Goal: Information Seeking & Learning: Learn about a topic

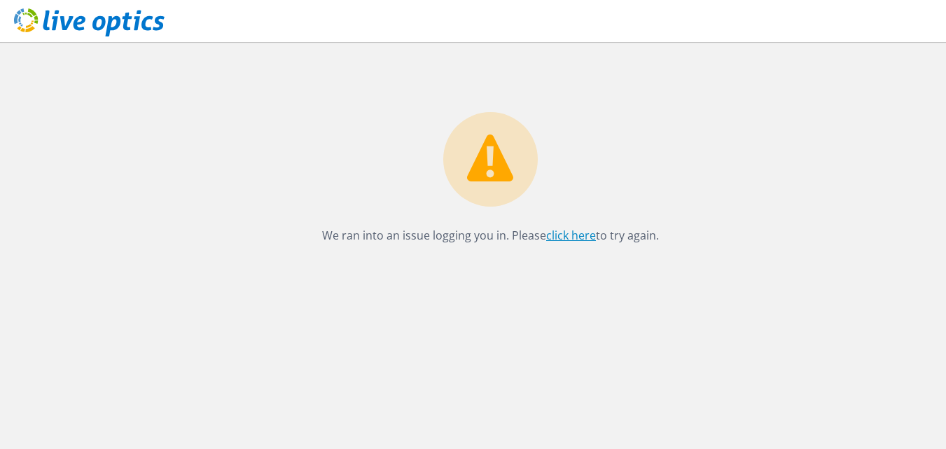
drag, startPoint x: 0, startPoint y: 0, endPoint x: 576, endPoint y: 240, distance: 624.3
click at [576, 240] on link "click here" at bounding box center [571, 235] width 50 height 15
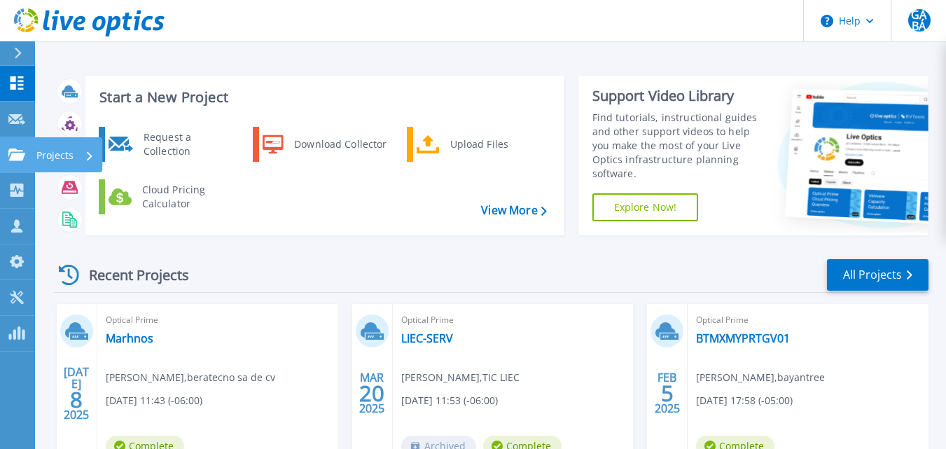
click at [20, 155] on icon at bounding box center [16, 154] width 17 height 12
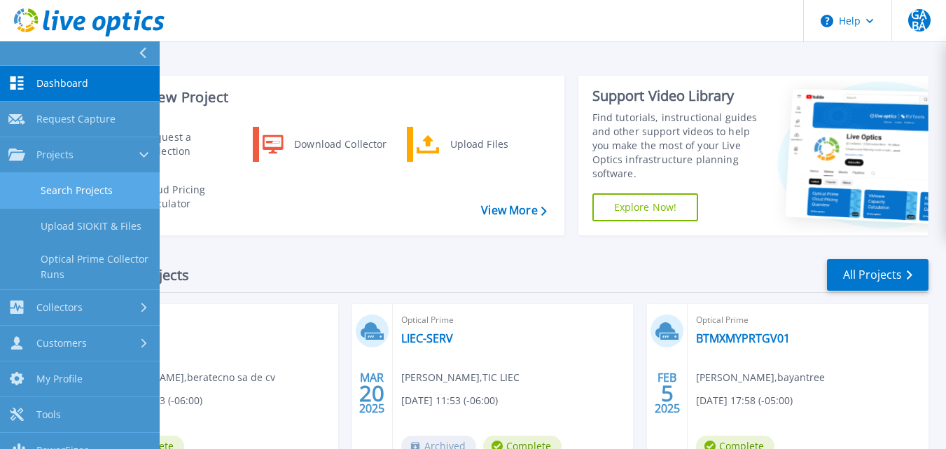
click at [63, 188] on link "Search Projects" at bounding box center [80, 191] width 160 height 36
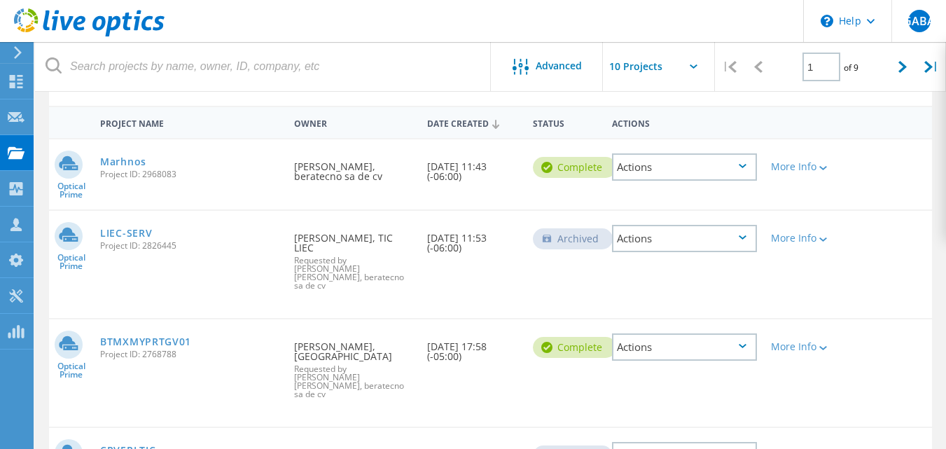
scroll to position [141, 0]
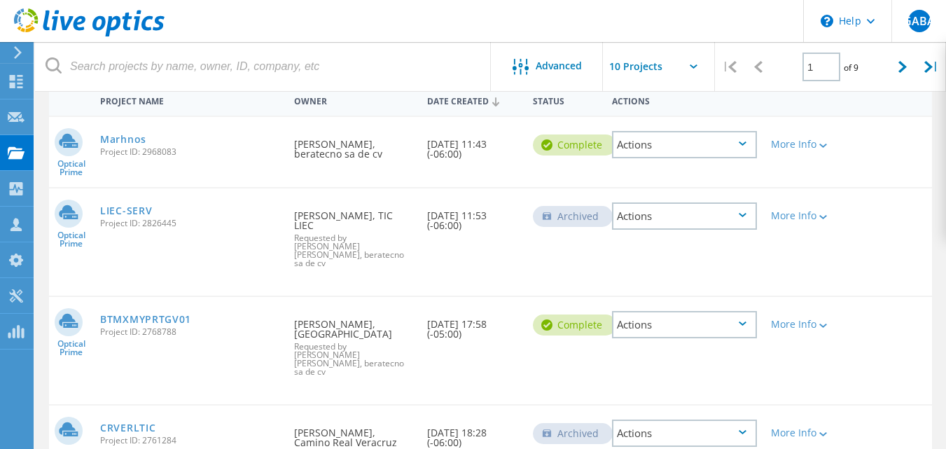
click at [738, 311] on div "Actions" at bounding box center [684, 324] width 145 height 27
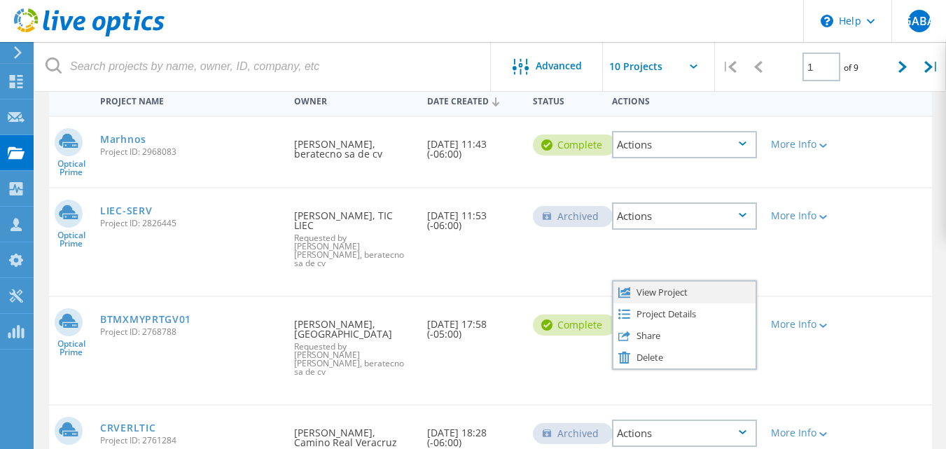
click at [727, 282] on div "View Project" at bounding box center [685, 293] width 142 height 22
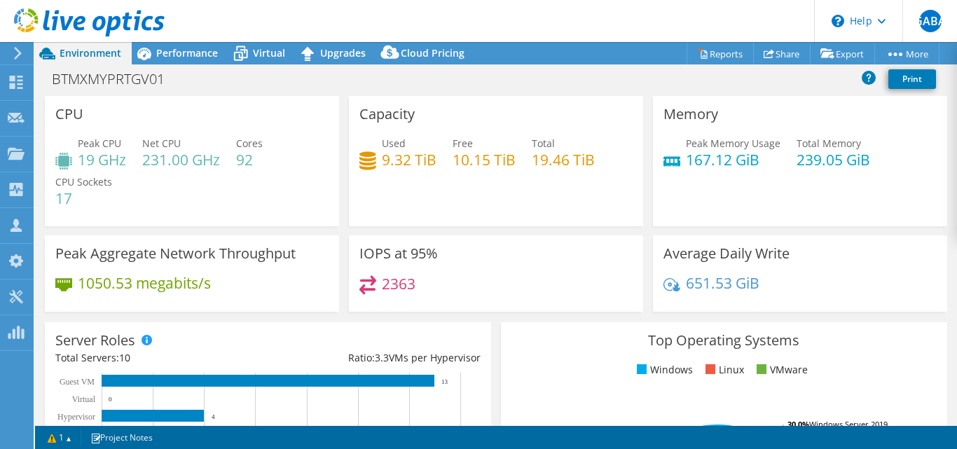
select select "USWest"
select select "USD"
click at [201, 47] on span "Performance" at bounding box center [187, 52] width 62 height 13
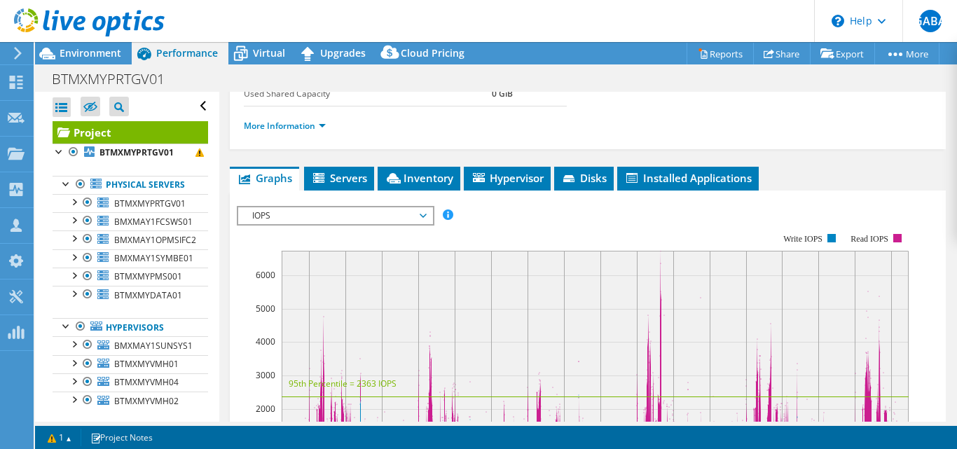
scroll to position [378, 0]
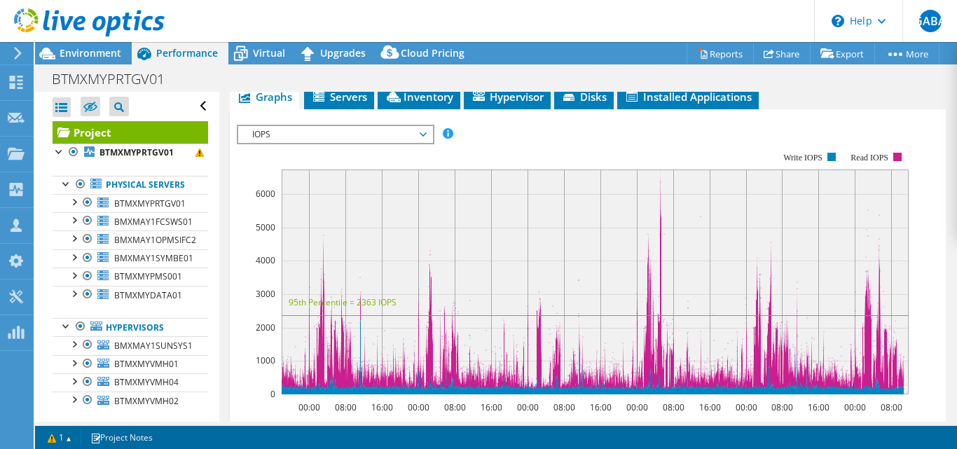
click at [424, 140] on span "IOPS" at bounding box center [335, 134] width 180 height 17
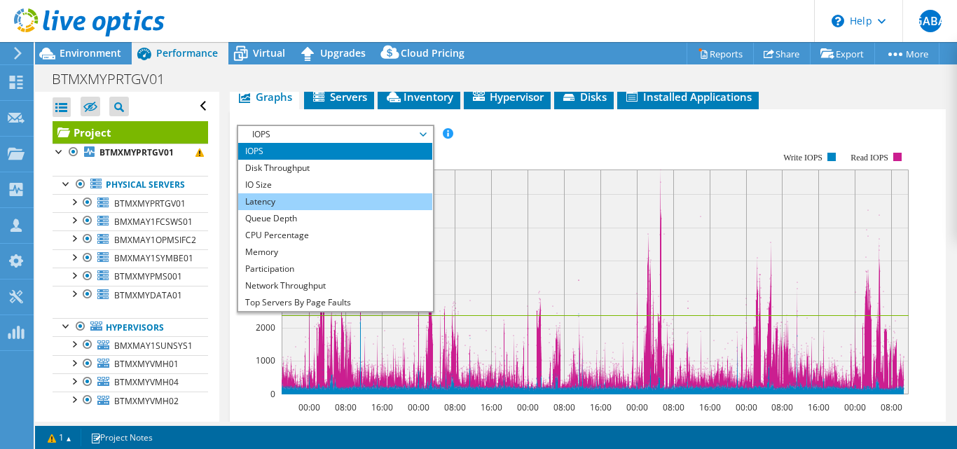
click at [387, 195] on li "Latency" at bounding box center [335, 201] width 194 height 17
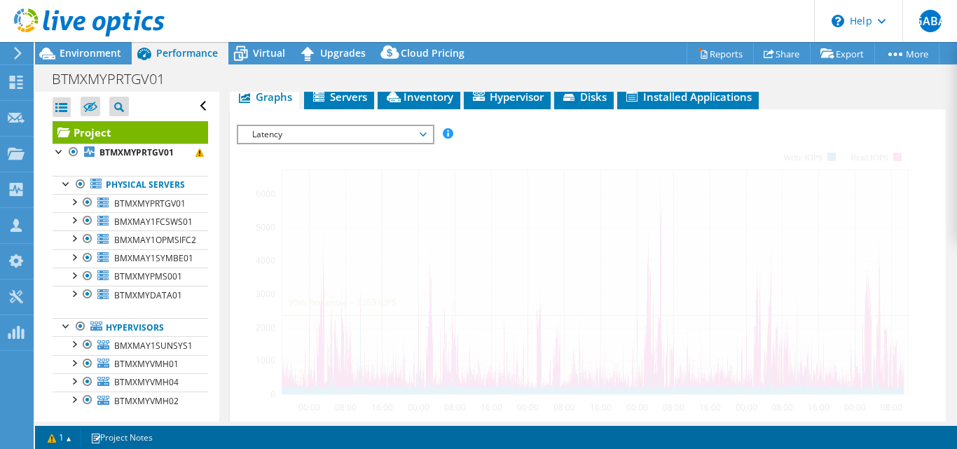
click at [427, 134] on span "Latency" at bounding box center [335, 134] width 194 height 17
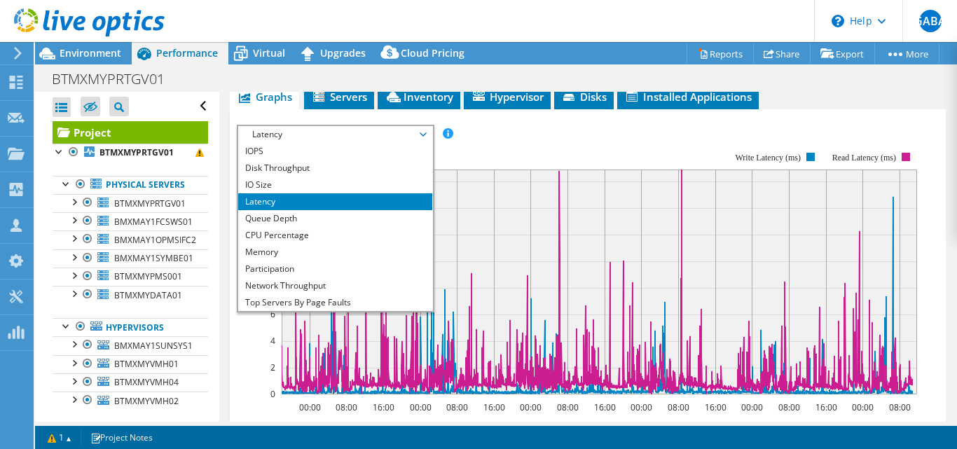
click at [428, 134] on span "Latency" at bounding box center [335, 134] width 194 height 17
click at [347, 105] on li "Servers" at bounding box center [339, 97] width 70 height 24
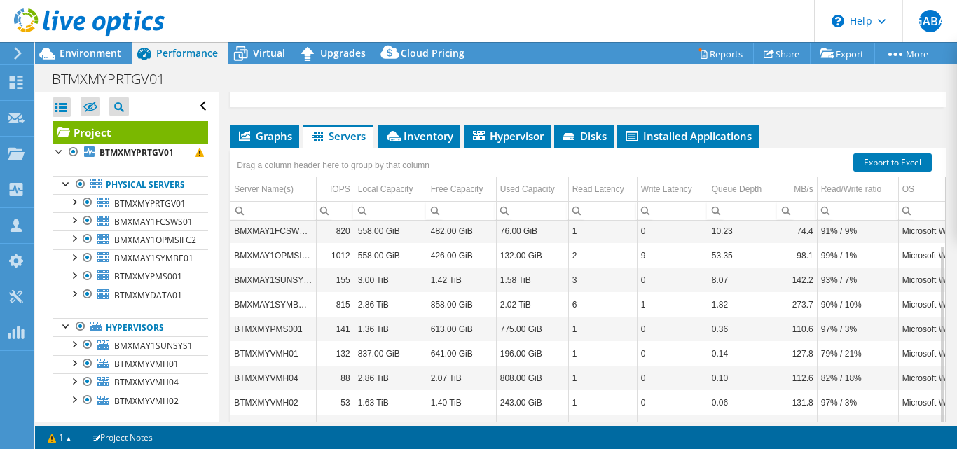
scroll to position [354, 0]
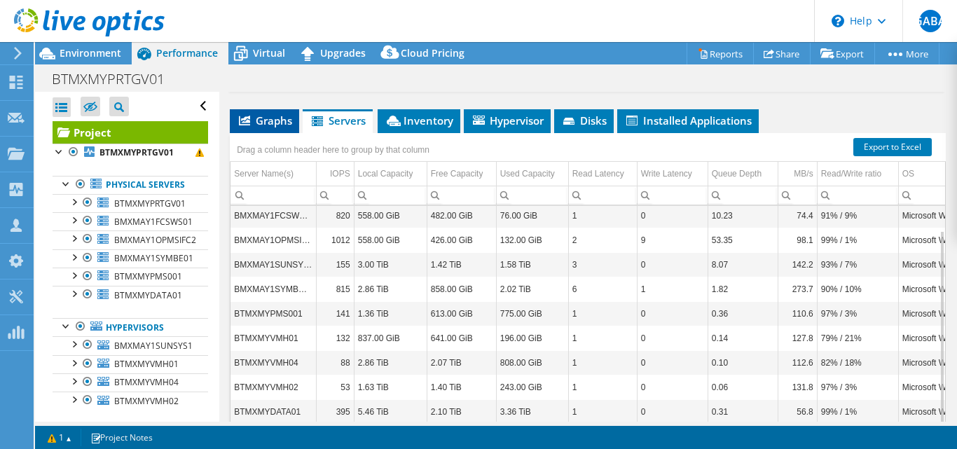
click at [276, 118] on span "Graphs" at bounding box center [264, 120] width 55 height 14
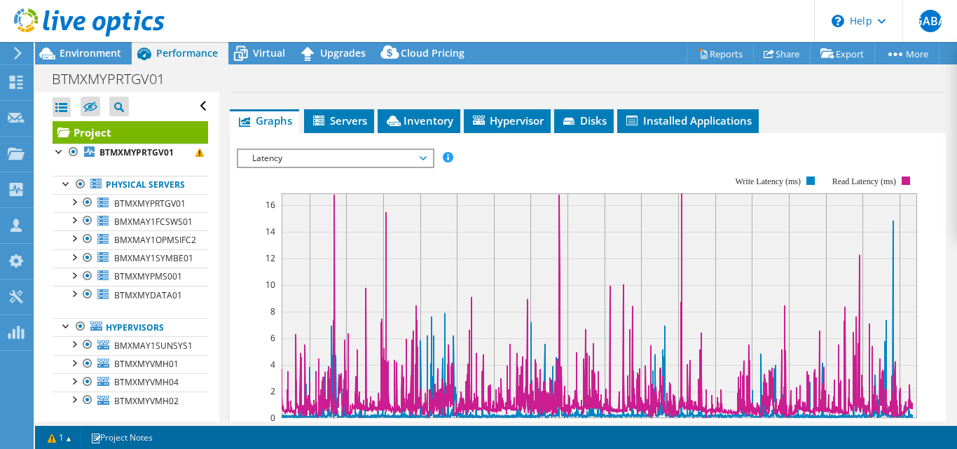
click at [422, 162] on span "Latency" at bounding box center [335, 158] width 180 height 17
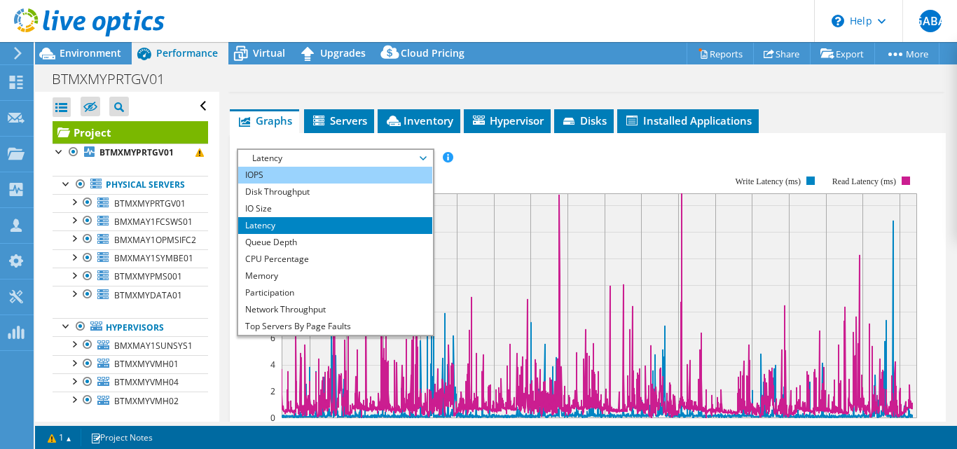
click at [331, 172] on li "IOPS" at bounding box center [335, 175] width 194 height 17
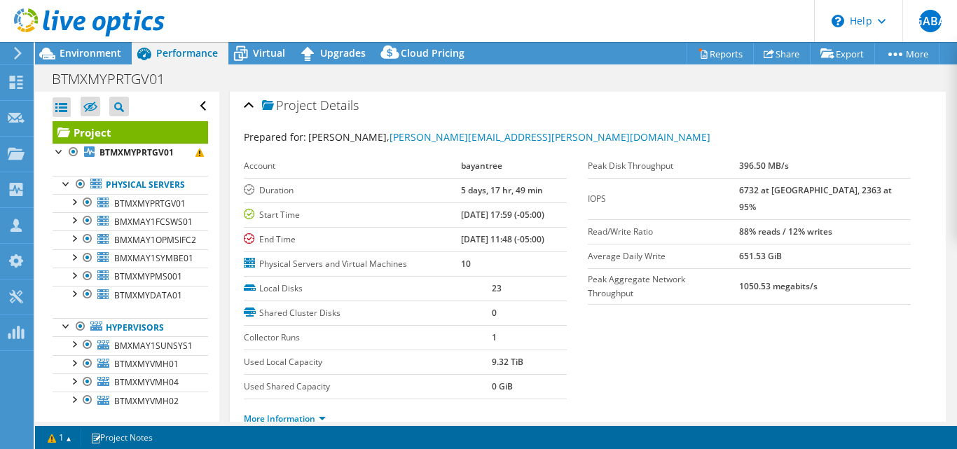
scroll to position [6, 0]
click at [98, 50] on span "Environment" at bounding box center [91, 52] width 62 height 13
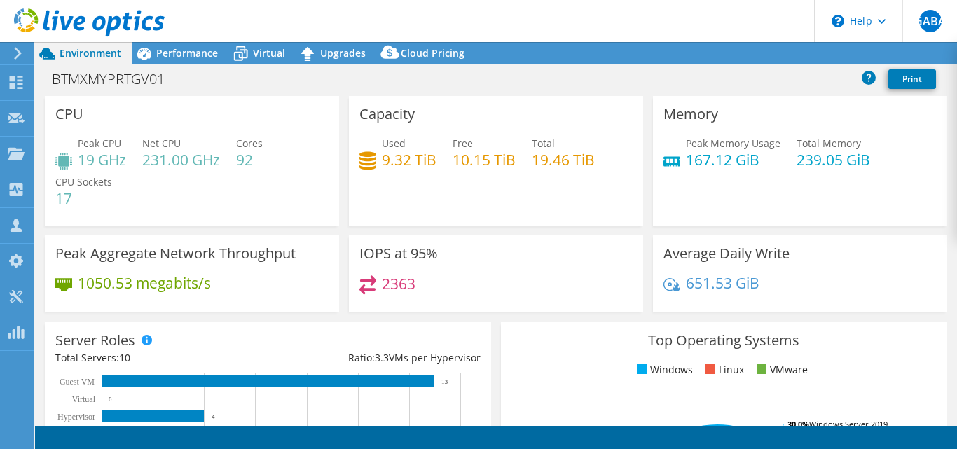
select select "USWest"
select select "USD"
